Goal: Transaction & Acquisition: Register for event/course

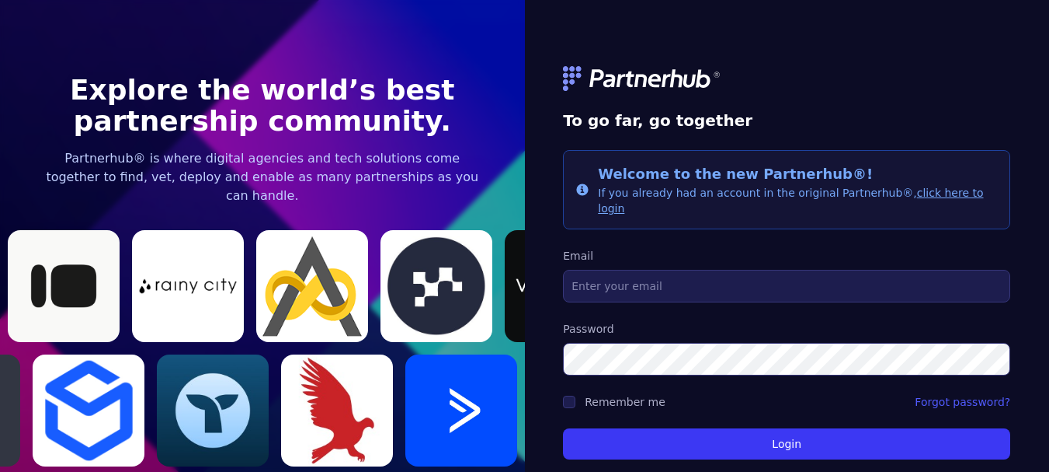
scroll to position [50, 0]
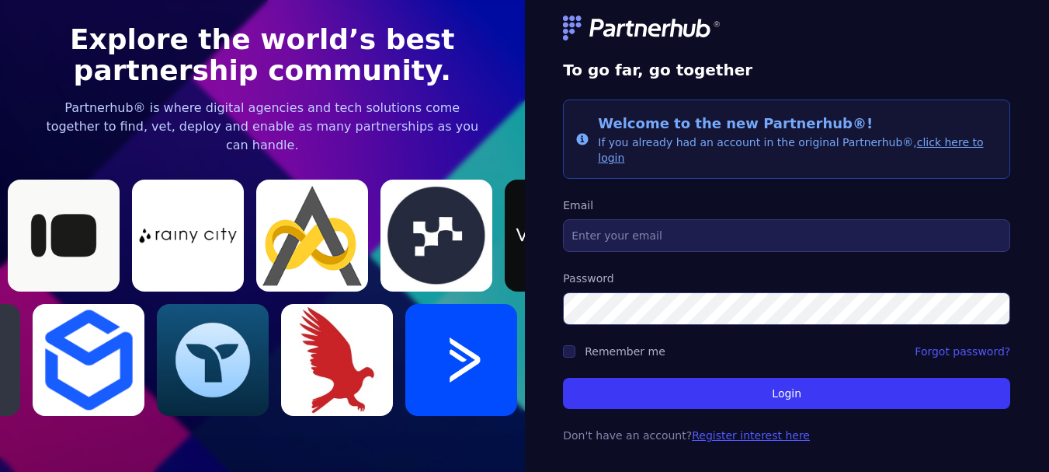
click at [695, 429] on link "Register interest here" at bounding box center [751, 435] width 118 height 12
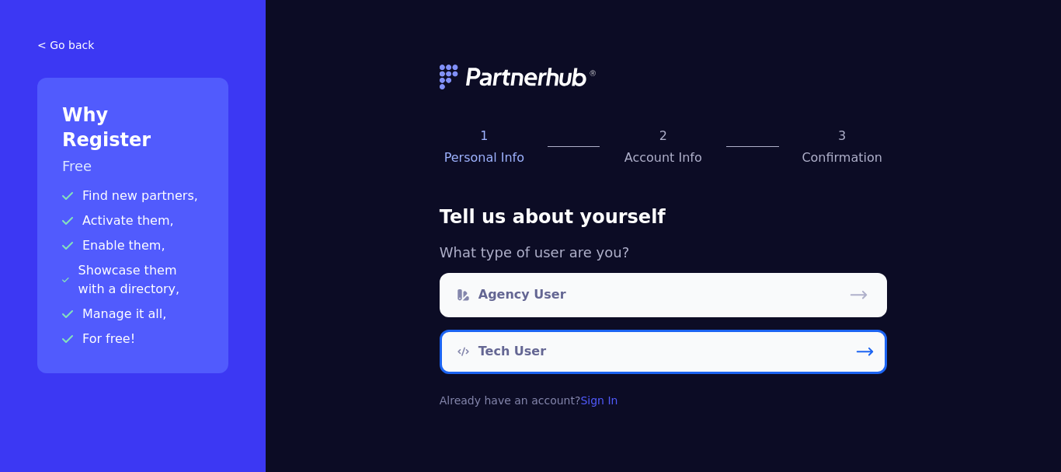
click at [869, 350] on icon at bounding box center [864, 351] width 21 height 21
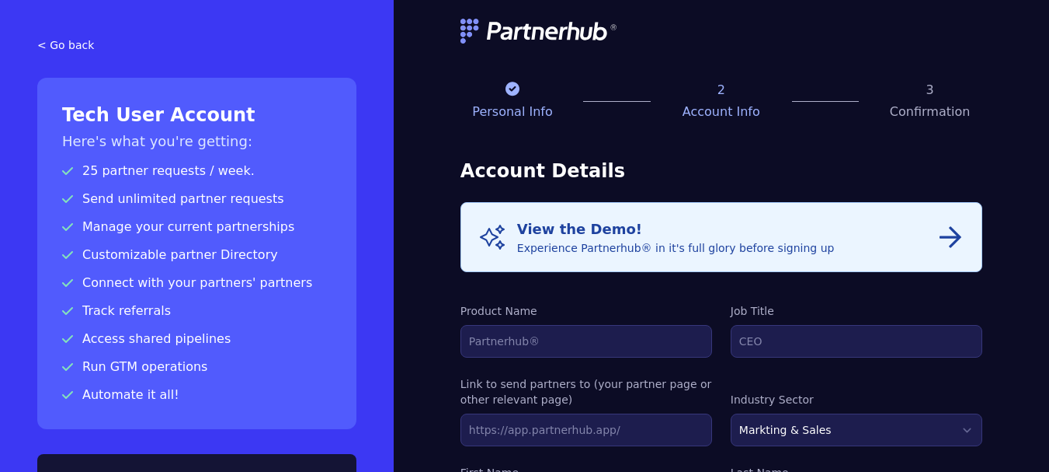
click at [579, 243] on div "View the Demo! Experience Partnerhub® in it's full glory before signing up" at bounding box center [676, 236] width 318 height 37
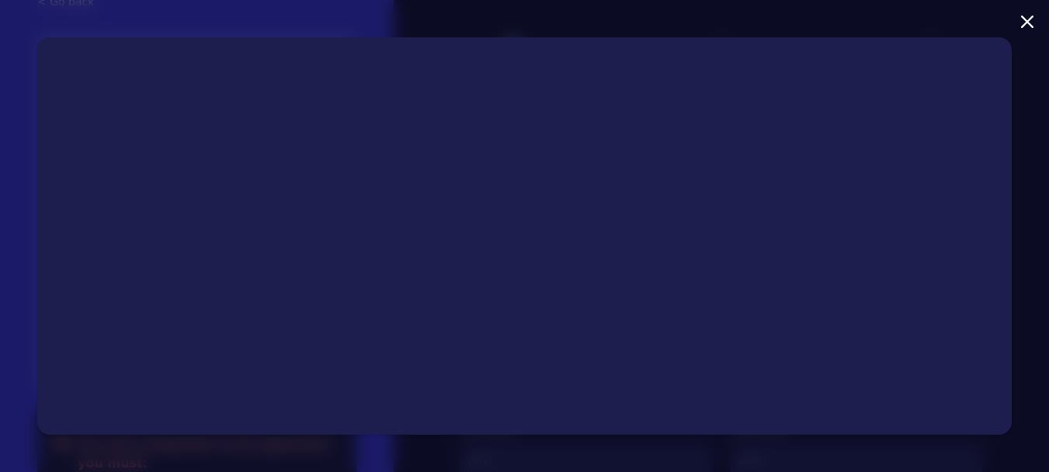
scroll to position [37, 0]
click at [1031, 20] on icon "button" at bounding box center [1027, 22] width 12 height 12
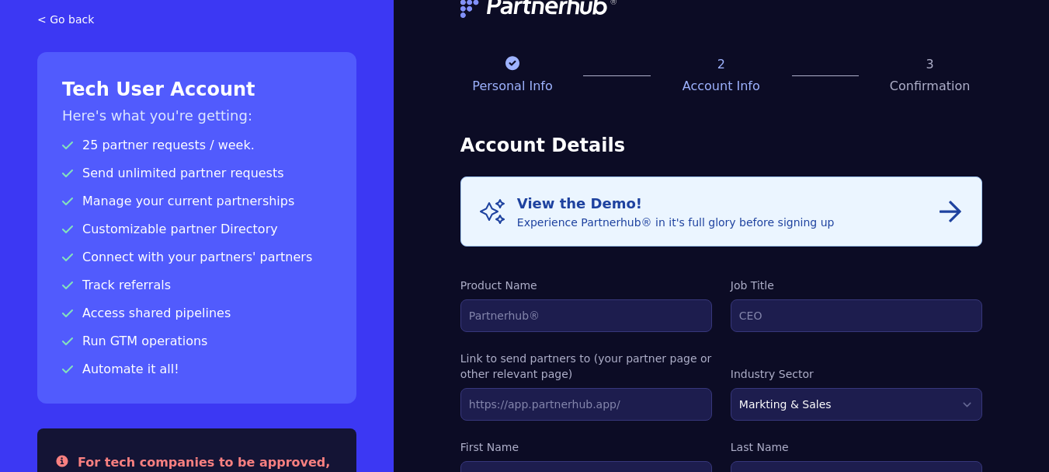
scroll to position [5, 0]
